Goal: Task Accomplishment & Management: Manage account settings

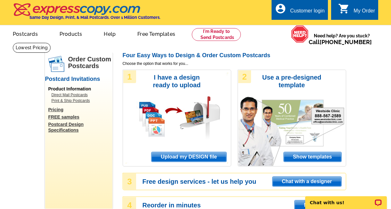
click at [298, 11] on div "Customer login" at bounding box center [307, 12] width 35 height 9
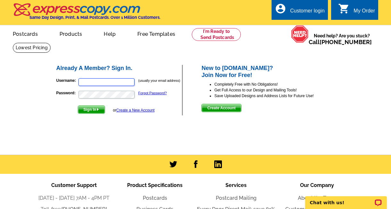
click at [102, 82] on input "Username:" at bounding box center [106, 82] width 56 height 8
type input "catherine@catherinekrueger.com"
click at [97, 110] on span "Sign In" at bounding box center [91, 110] width 27 height 8
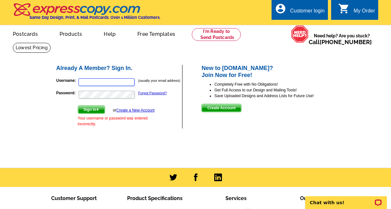
click at [106, 83] on input "Username:" at bounding box center [106, 82] width 56 height 8
type input "catherine@catherinekrueger.com"
click at [101, 108] on span "Sign In" at bounding box center [91, 110] width 27 height 8
click at [127, 80] on input "Username:" at bounding box center [106, 82] width 56 height 8
type input "[PERSON_NAME][EMAIL_ADDRESS][DOMAIN_NAME]"
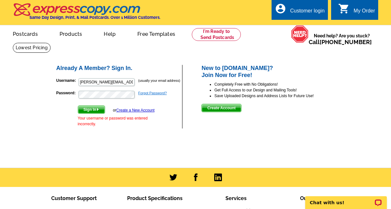
click at [156, 92] on link "Forgot Password?" at bounding box center [152, 93] width 28 height 4
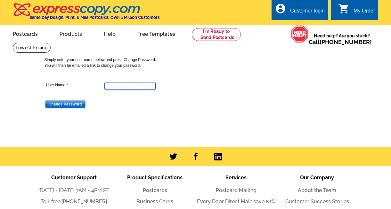
click at [136, 85] on input "User Name" at bounding box center [129, 86] width 51 height 8
type input "cvkrueger"
click at [64, 106] on input "Change Password" at bounding box center [65, 104] width 40 height 8
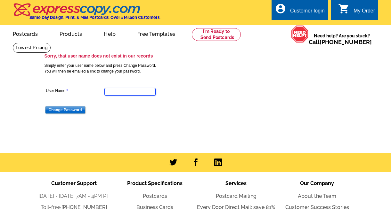
click at [128, 91] on input "User Name" at bounding box center [129, 92] width 51 height 8
type input "catherine@catherinekrueger.com"
click at [75, 111] on input "Change Password" at bounding box center [65, 110] width 40 height 8
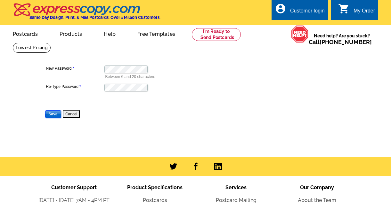
click at [54, 114] on input "Save" at bounding box center [53, 114] width 16 height 8
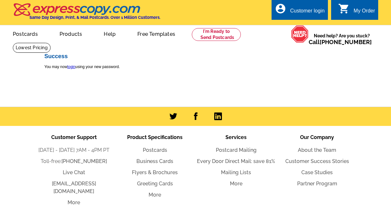
click at [308, 9] on div "Customer login" at bounding box center [307, 12] width 35 height 9
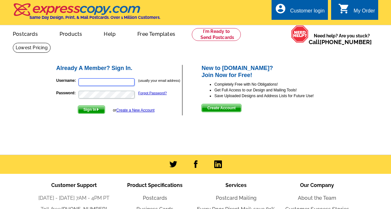
type input "[PERSON_NAME][EMAIL_ADDRESS][DOMAIN_NAME]"
click at [90, 110] on span "Sign In" at bounding box center [91, 110] width 27 height 8
